Goal: Task Accomplishment & Management: Use online tool/utility

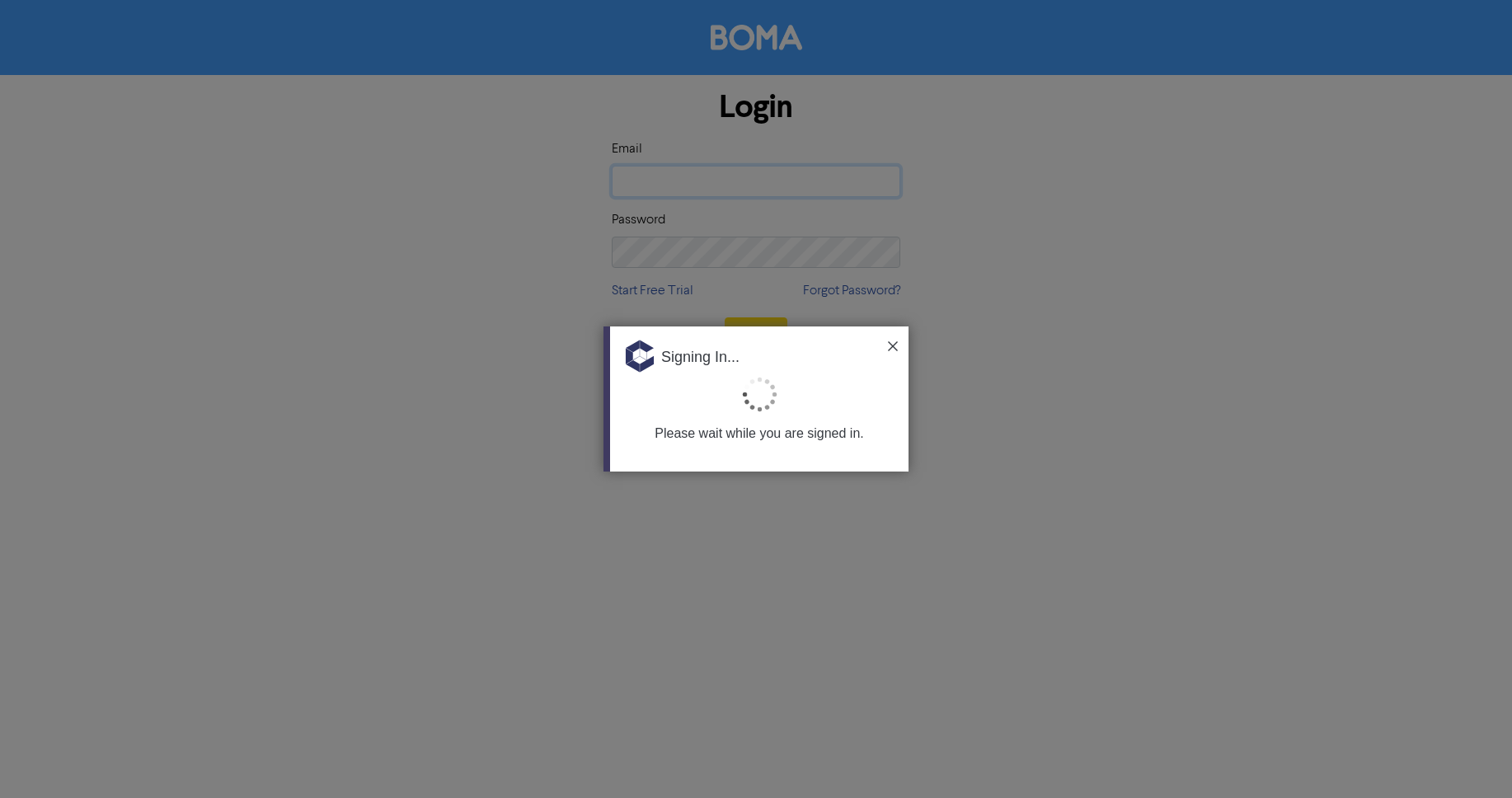
type input "[PERSON_NAME][EMAIL_ADDRESS][DOMAIN_NAME][PERSON_NAME]"
click at [893, 346] on img at bounding box center [893, 347] width 10 height 10
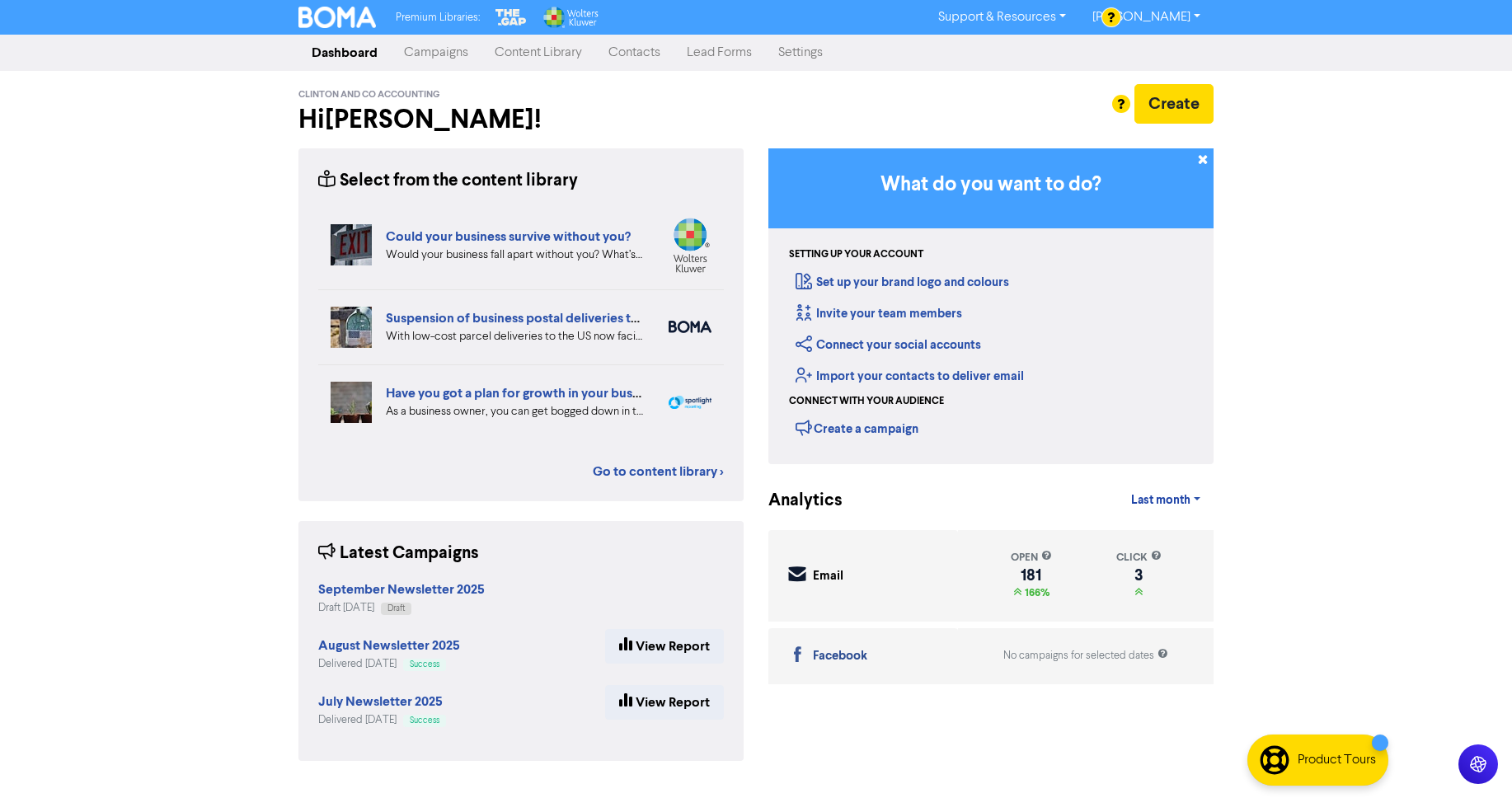
click at [434, 54] on link "Campaigns" at bounding box center [436, 53] width 90 height 33
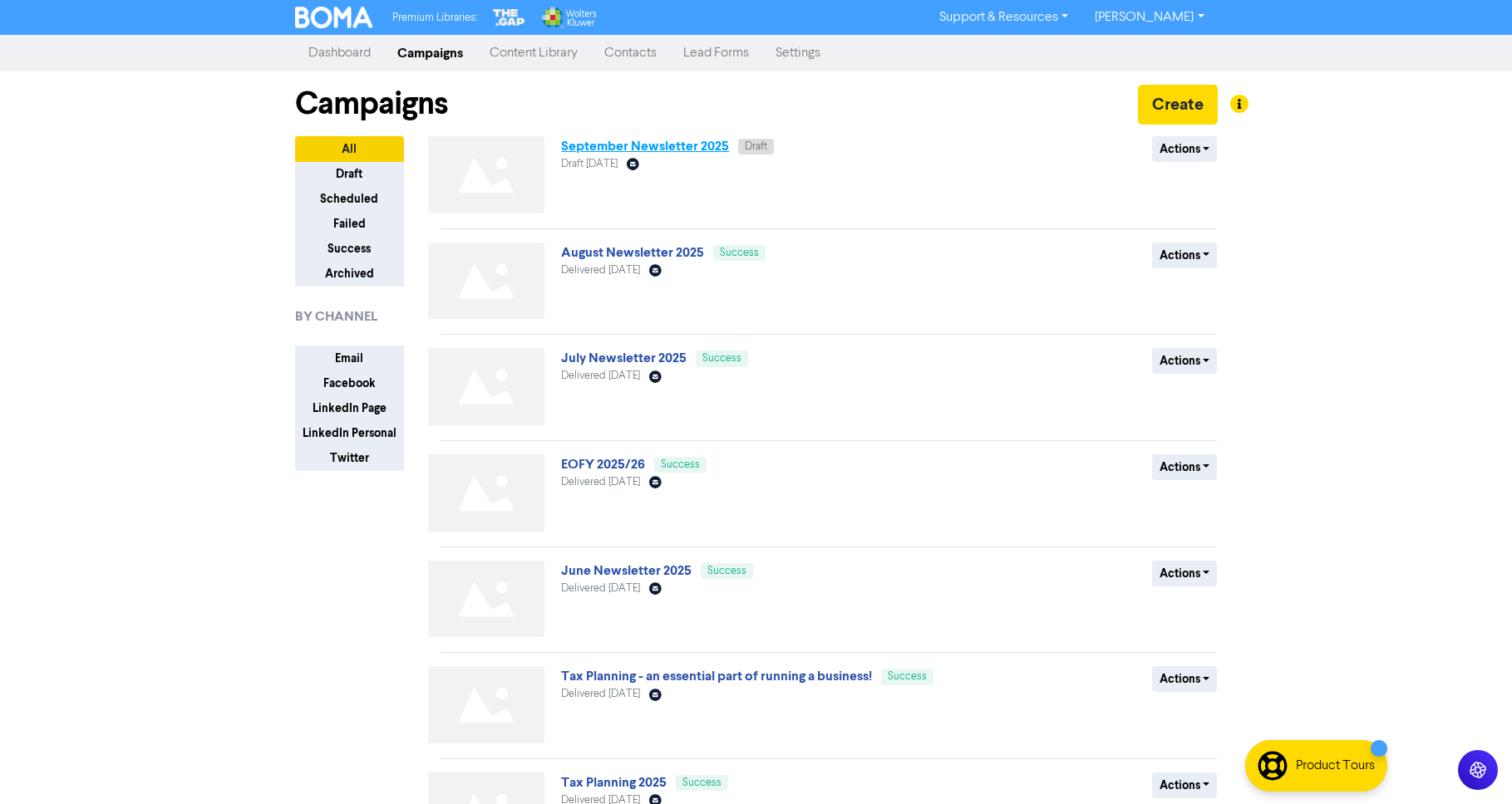
click at [610, 145] on link "September Newsletter 2025" at bounding box center [644, 145] width 168 height 16
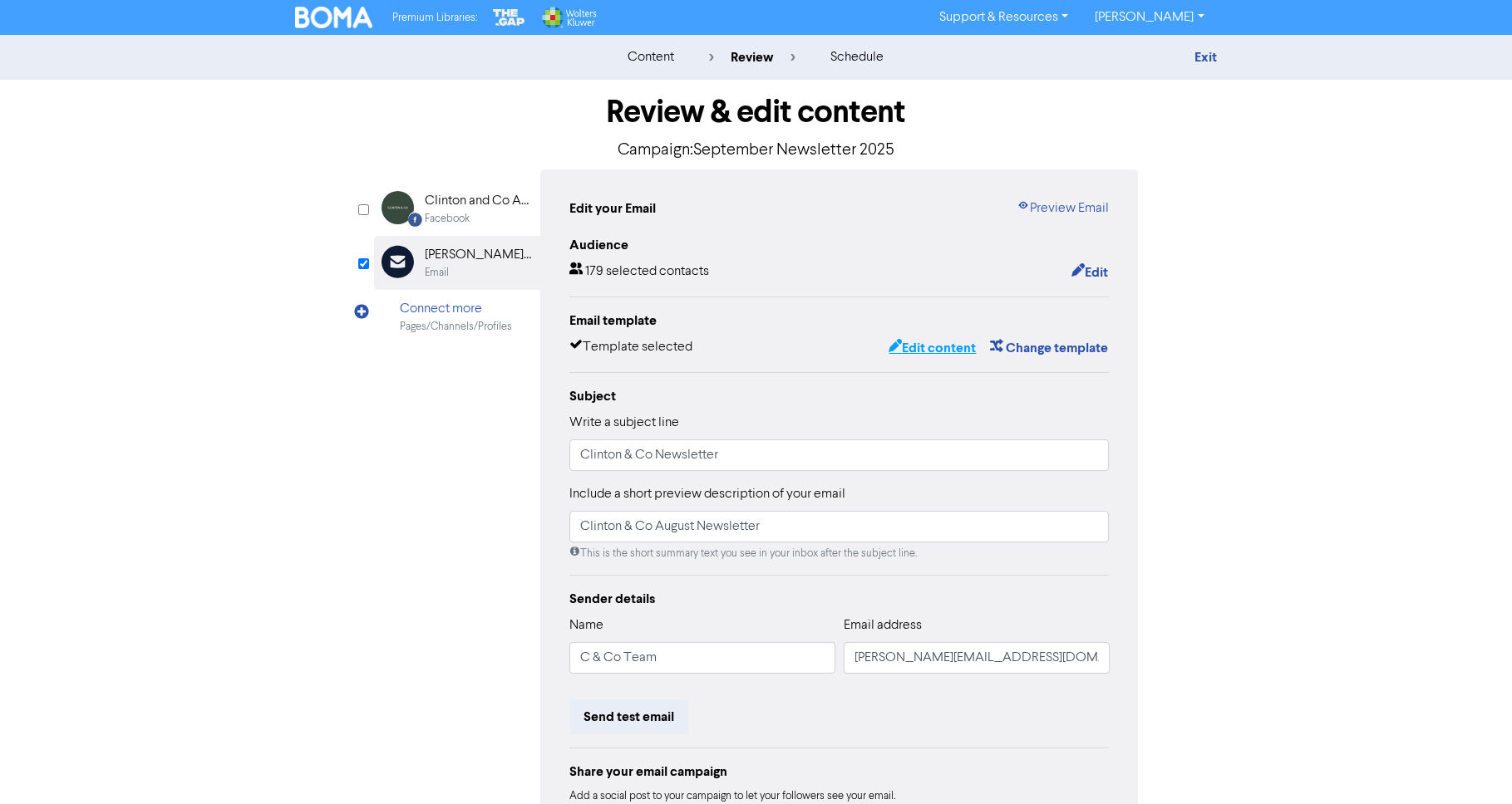
click at [920, 349] on button "Edit content" at bounding box center [932, 348] width 89 height 21
